Goal: Task Accomplishment & Management: Manage account settings

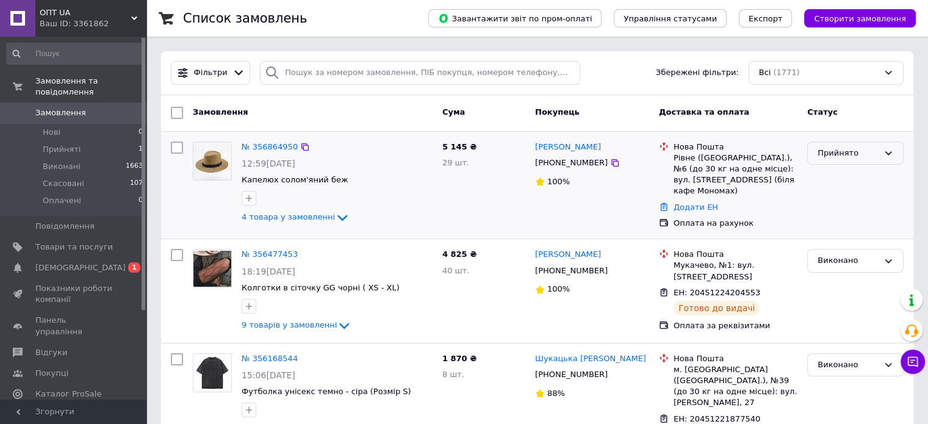
click at [858, 153] on div "Прийнято" at bounding box center [848, 153] width 61 height 13
click at [854, 180] on li "Виконано" at bounding box center [855, 178] width 95 height 23
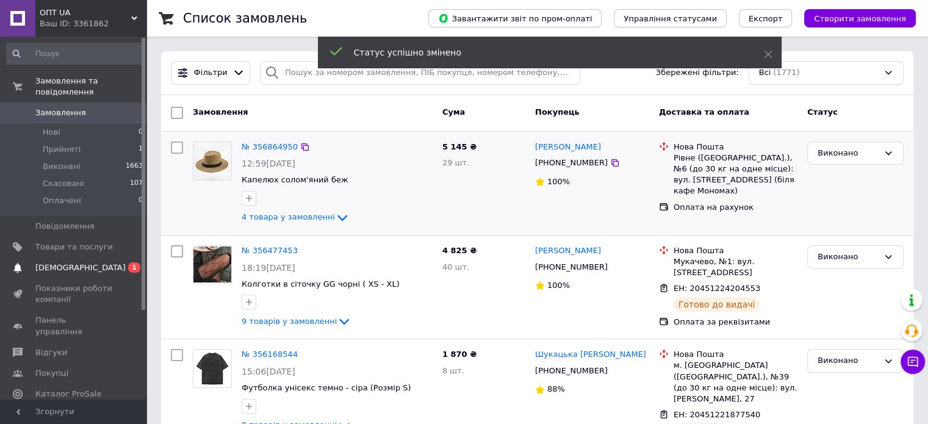
click at [91, 262] on span "[DEMOGRAPHIC_DATA]" at bounding box center [73, 267] width 77 height 11
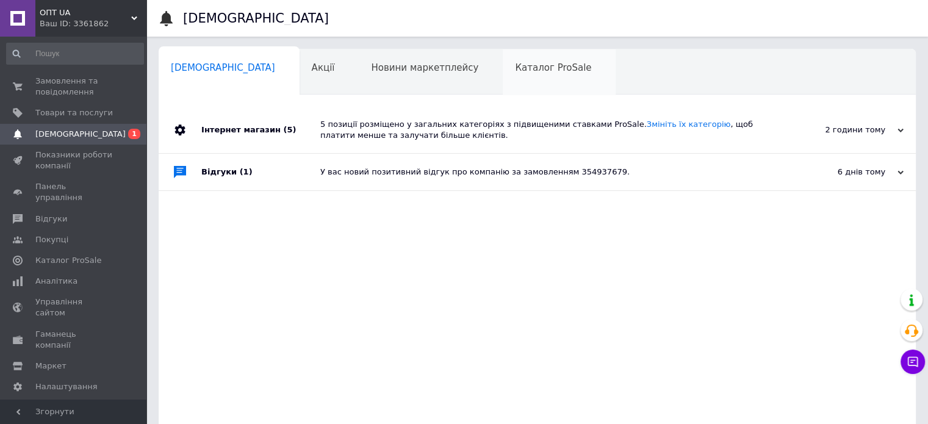
click at [515, 73] on span "Каталог ProSale" at bounding box center [553, 67] width 76 height 11
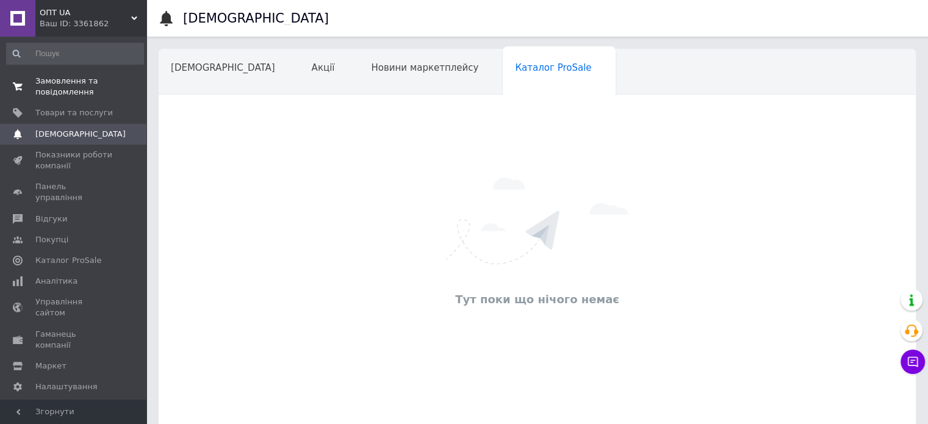
click at [68, 77] on span "Замовлення та повідомлення" at bounding box center [73, 87] width 77 height 22
